Goal: Information Seeking & Learning: Learn about a topic

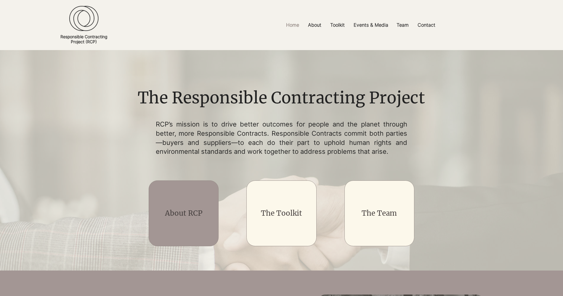
click at [182, 212] on link "About RCP" at bounding box center [184, 212] width 38 height 9
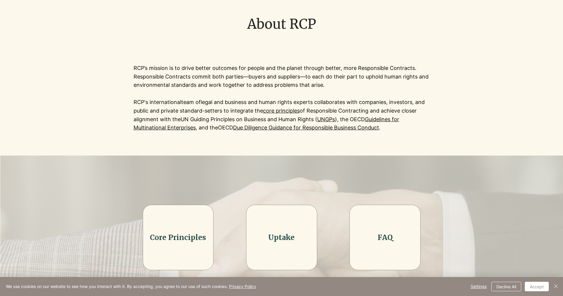
scroll to position [148, 0]
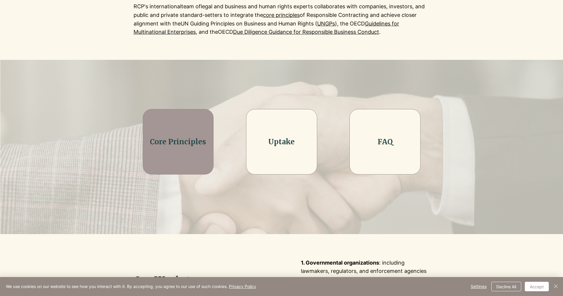
click at [171, 144] on link "Core Principles" at bounding box center [178, 141] width 56 height 9
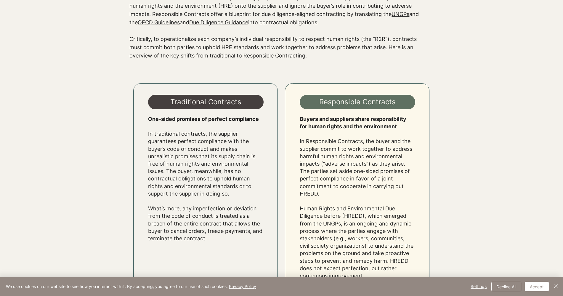
scroll to position [518, 0]
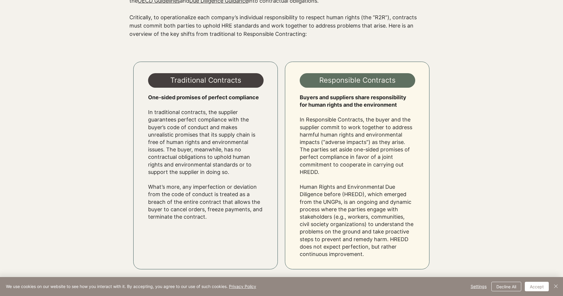
scroll to position [148, 0]
